Goal: Task Accomplishment & Management: Use online tool/utility

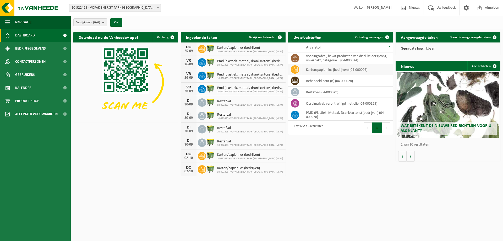
click at [324, 72] on td "karton/papier, los (bedrijven) (04-000026)" at bounding box center [347, 69] width 91 height 11
click at [323, 71] on td "karton/papier, los (bedrijven) (04-000026)" at bounding box center [347, 69] width 91 height 11
click at [294, 70] on icon at bounding box center [294, 69] width 5 height 5
click at [366, 37] on span "Ophaling aanvragen" at bounding box center [369, 37] width 28 height 3
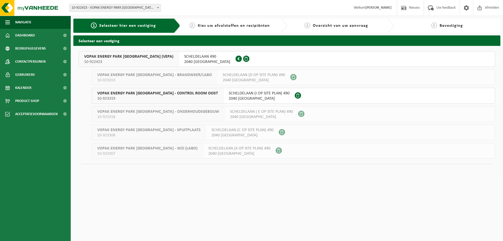
click at [120, 56] on span "VOPAK ENERGY PARK ANTWERP (VEPA)" at bounding box center [128, 56] width 89 height 5
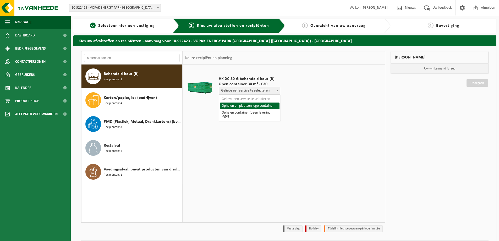
click at [277, 90] on b at bounding box center [278, 90] width 2 height 1
select select "P2PL-VEL-089073_HK-XC-30-GN-00_04-000028_72"
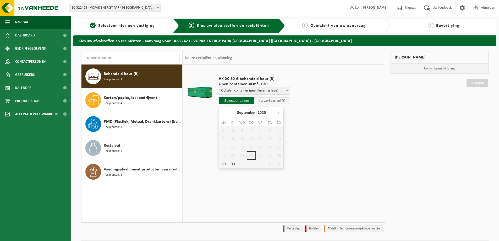
click at [247, 101] on input "text" at bounding box center [237, 100] width 36 height 7
click at [233, 166] on div "30" at bounding box center [232, 164] width 9 height 8
type input "Van 2025-09-30"
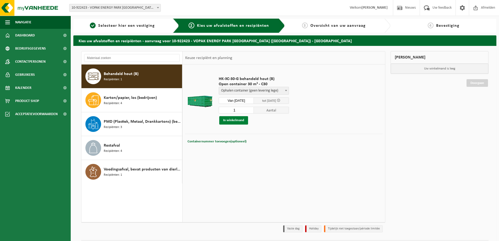
click at [242, 121] on button "In winkelmand" at bounding box center [233, 120] width 29 height 8
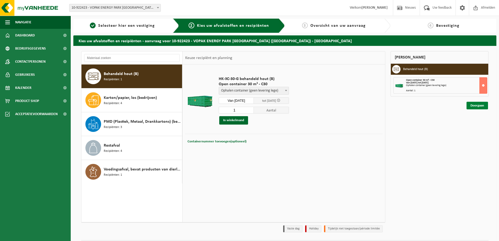
click at [477, 105] on link "Doorgaan" at bounding box center [477, 106] width 21 height 8
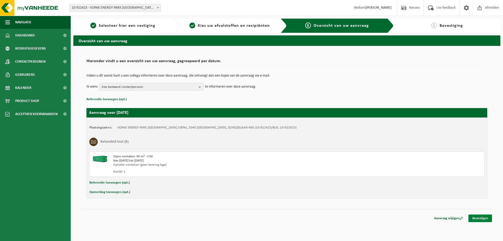
click at [481, 219] on link "Bevestigen" at bounding box center [481, 218] width 24 height 8
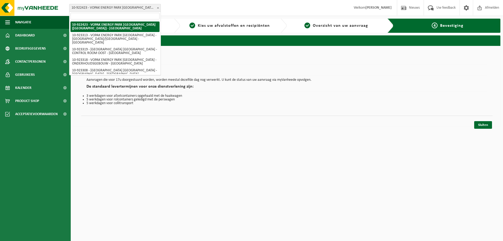
click at [158, 8] on b at bounding box center [158, 7] width 2 height 1
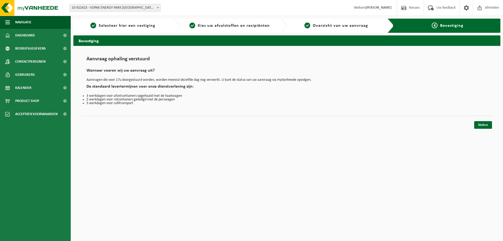
click at [158, 8] on b at bounding box center [158, 7] width 2 height 1
click at [484, 126] on link "Sluiten" at bounding box center [483, 125] width 18 height 8
